Goal: Find specific page/section: Find specific page/section

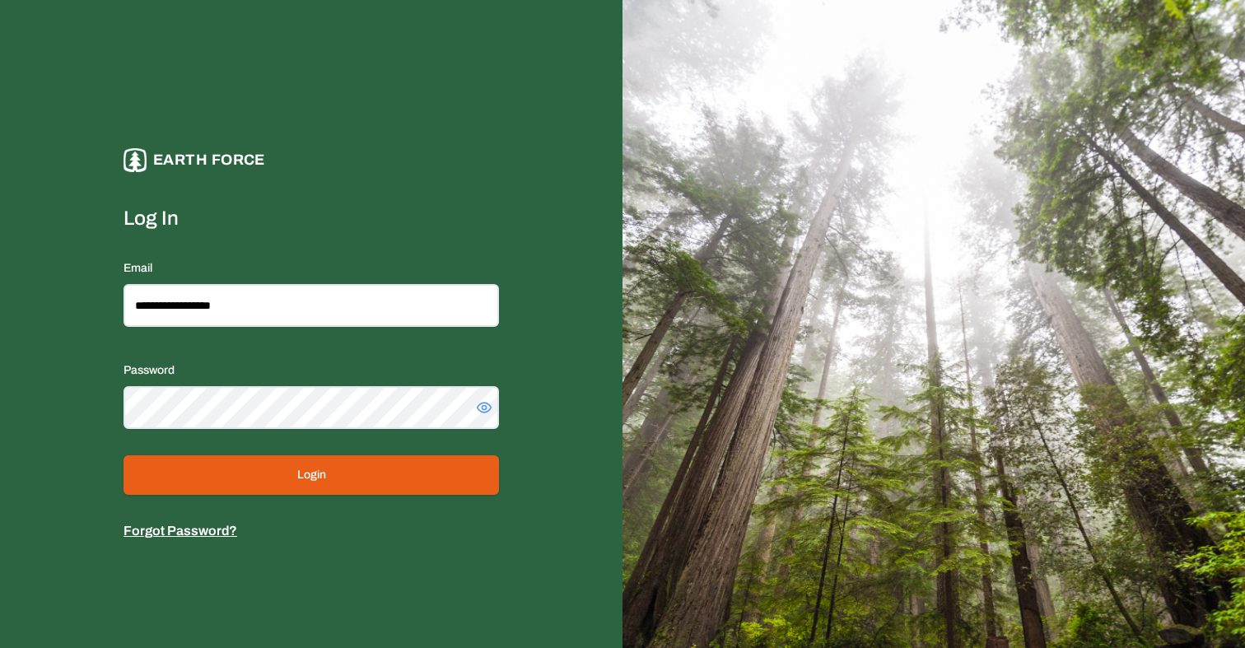
click at [263, 486] on button "Login" at bounding box center [310, 475] width 375 height 40
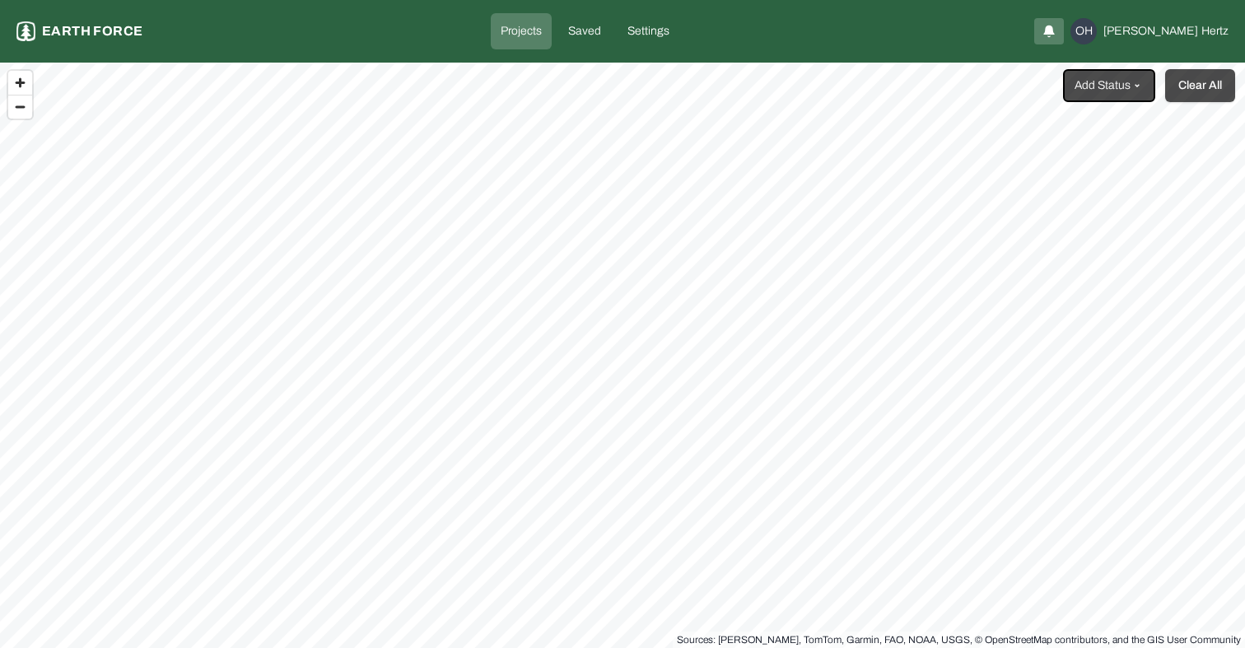
click at [1199, 100] on button "Clear All" at bounding box center [1200, 85] width 70 height 33
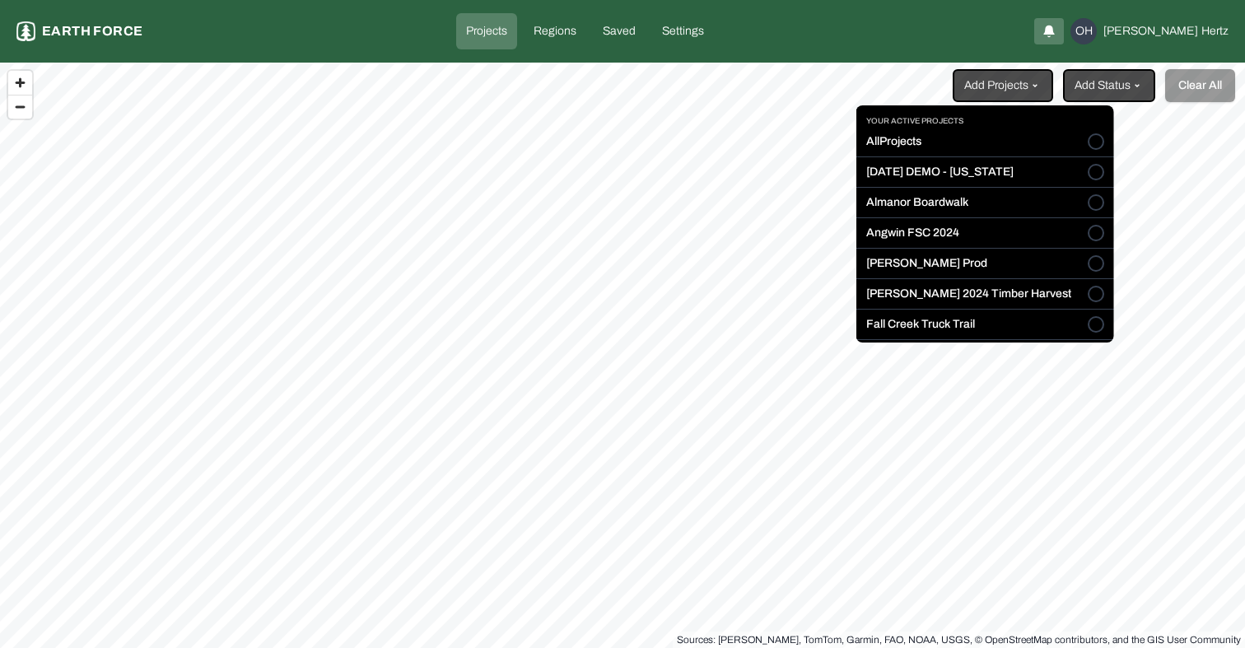
click at [1018, 95] on html "Projects Earth force Projects Regions Saved Settings OH [PERSON_NAME] Add Proje…" at bounding box center [622, 324] width 1245 height 648
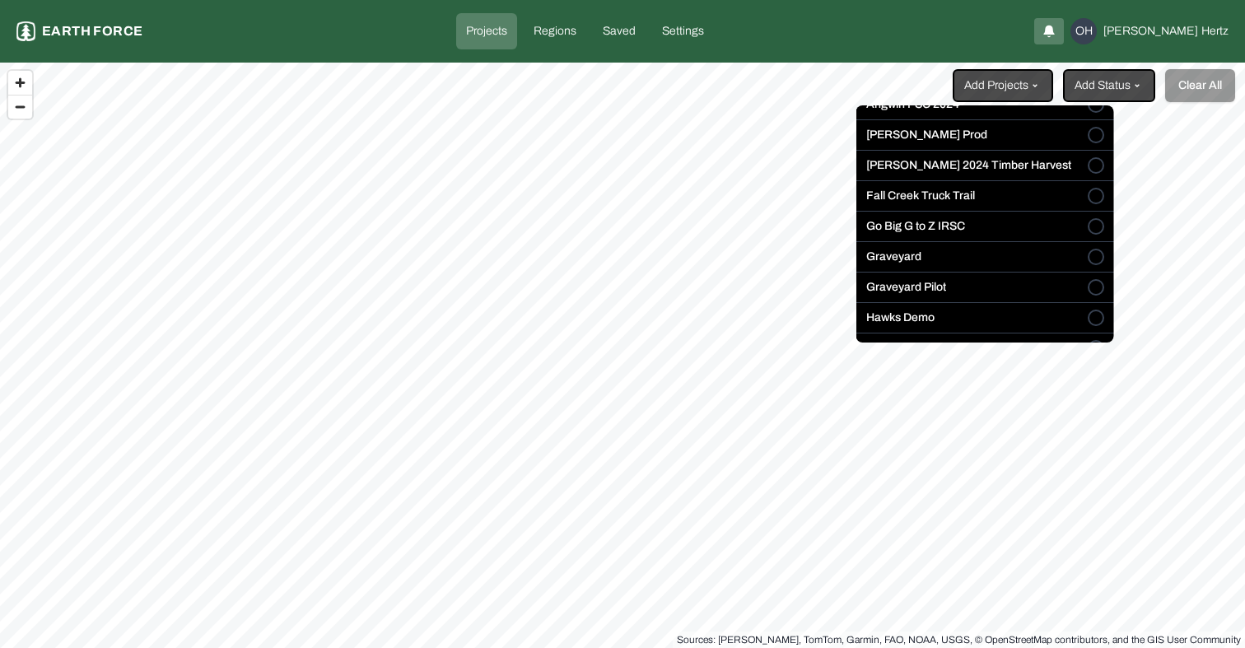
scroll to position [151, 0]
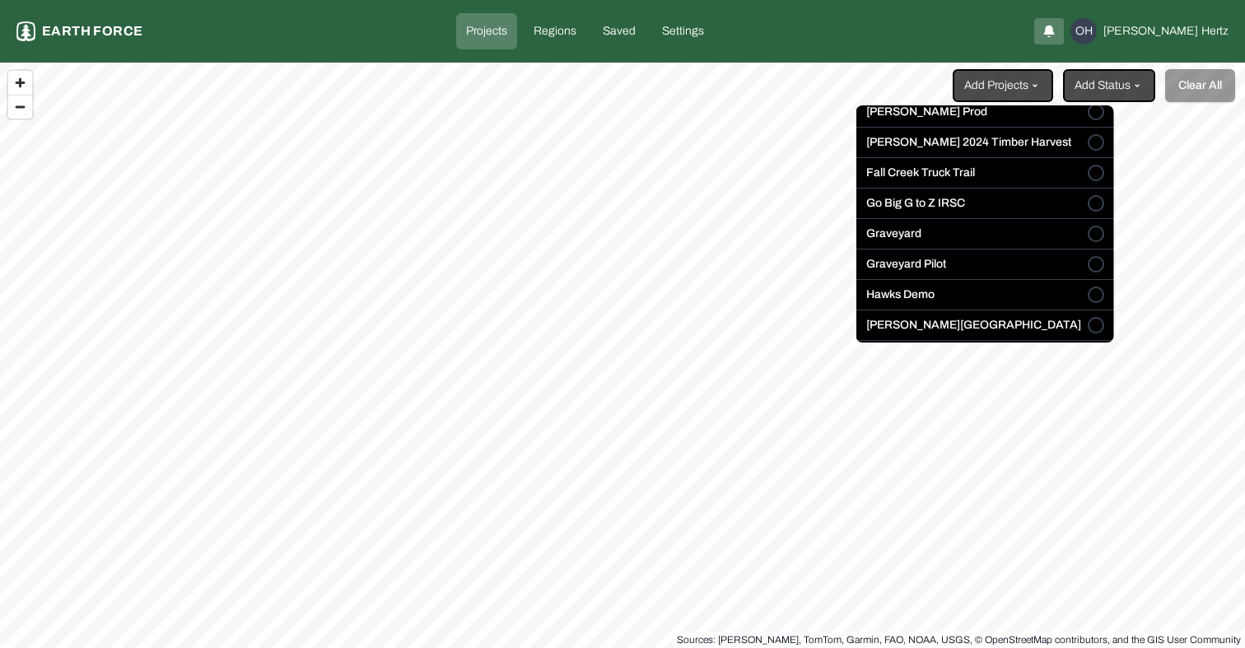
click at [1087, 230] on button "Graveyard" at bounding box center [1095, 234] width 16 height 16
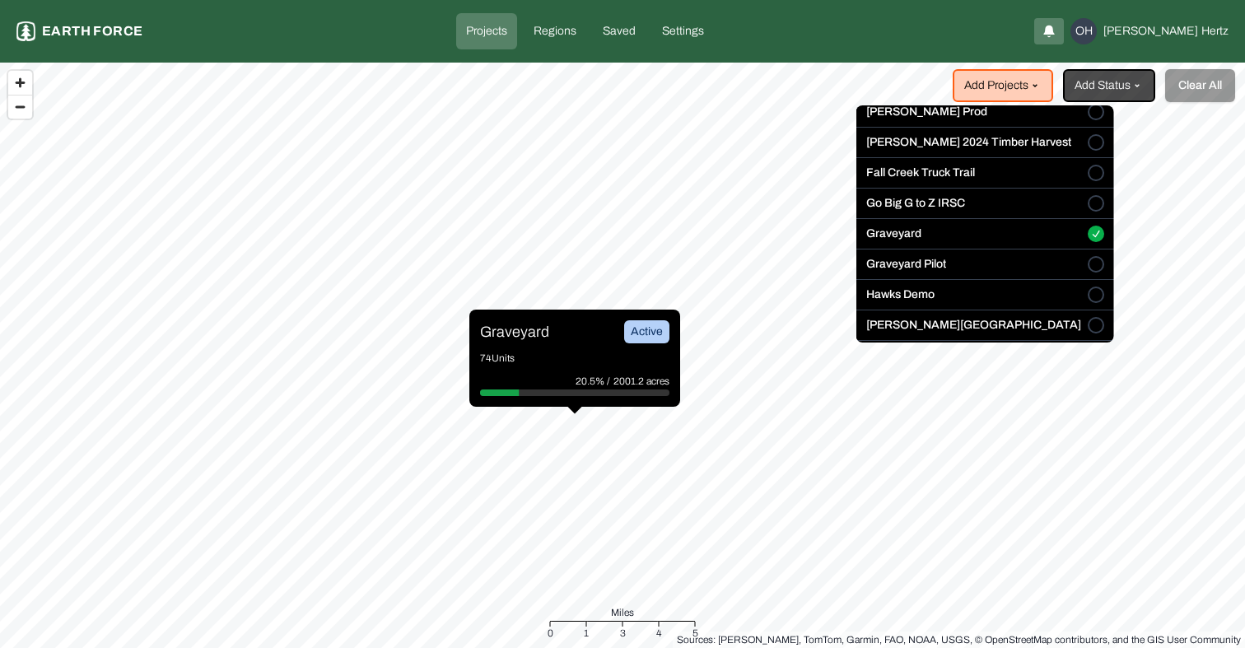
click at [521, 331] on html "Projects Earth force Projects Regions Saved Settings OH [PERSON_NAME] Add Proje…" at bounding box center [622, 324] width 1245 height 648
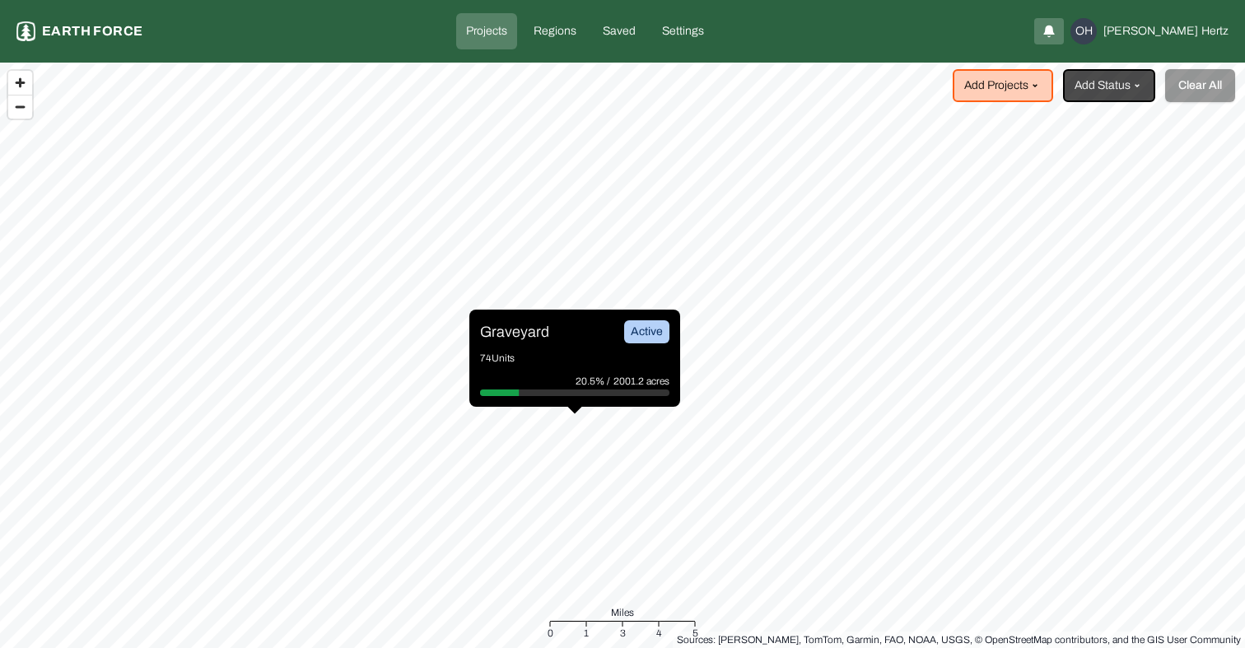
click at [521, 331] on p "Graveyard" at bounding box center [514, 331] width 69 height 23
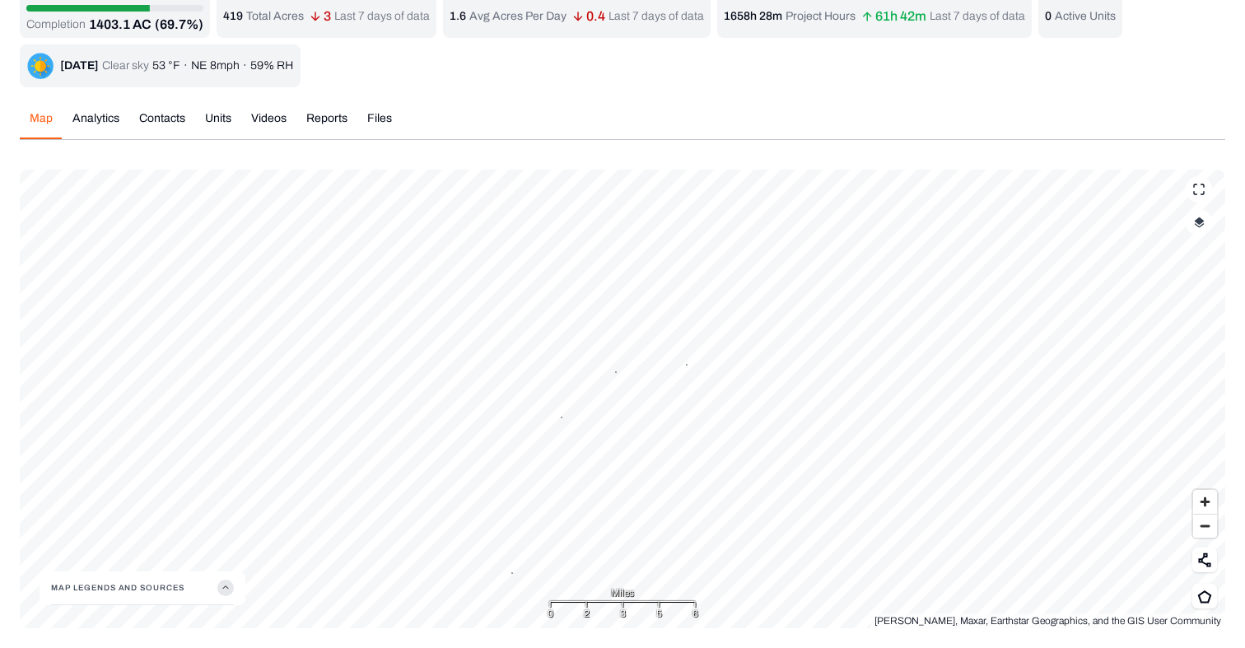
scroll to position [95, 0]
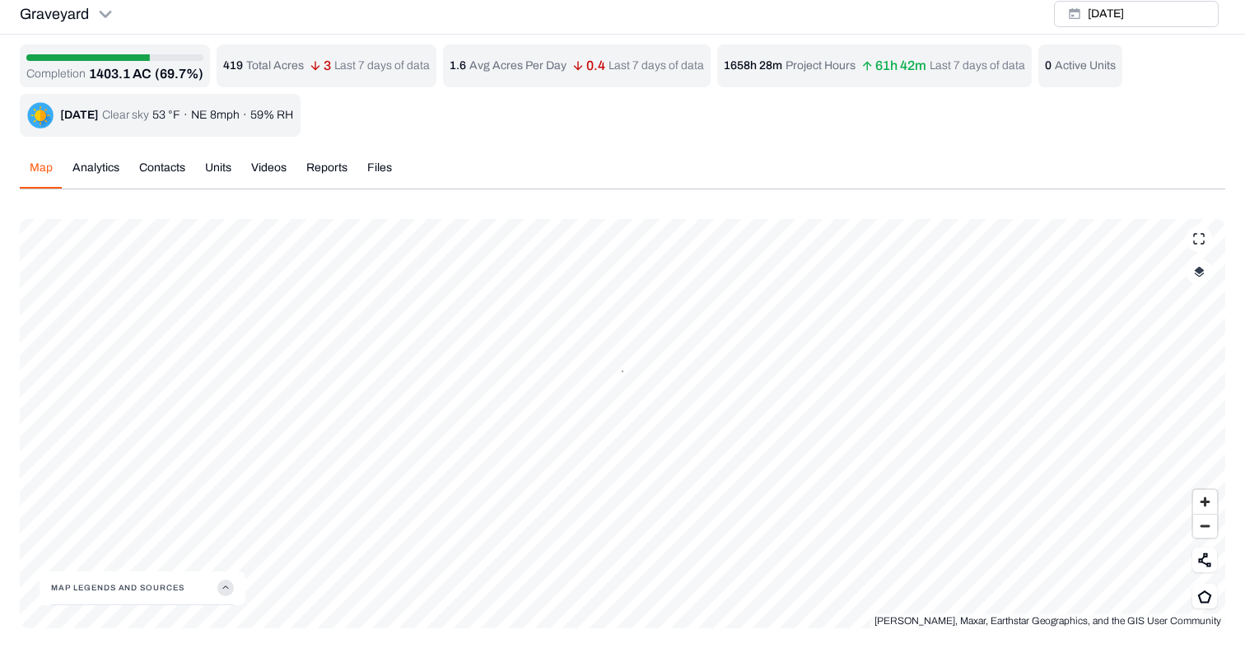
scroll to position [6, 0]
